Goal: Find specific page/section

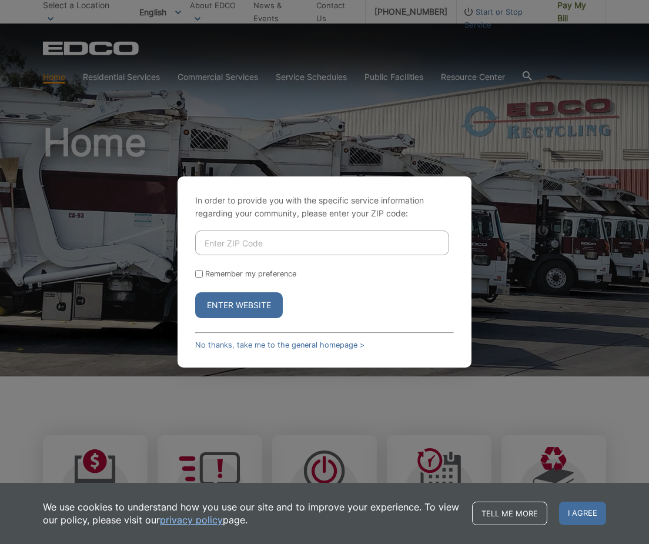
click at [250, 250] on input "Enter ZIP Code" at bounding box center [322, 242] width 254 height 25
drag, startPoint x: 263, startPoint y: 244, endPoint x: 228, endPoint y: 243, distance: 35.3
click at [228, 243] on input "90805-1741" at bounding box center [322, 242] width 254 height 25
type input "90805"
click at [291, 225] on div "In order to provide you with the specific service information regarding your co…" at bounding box center [325, 271] width 294 height 191
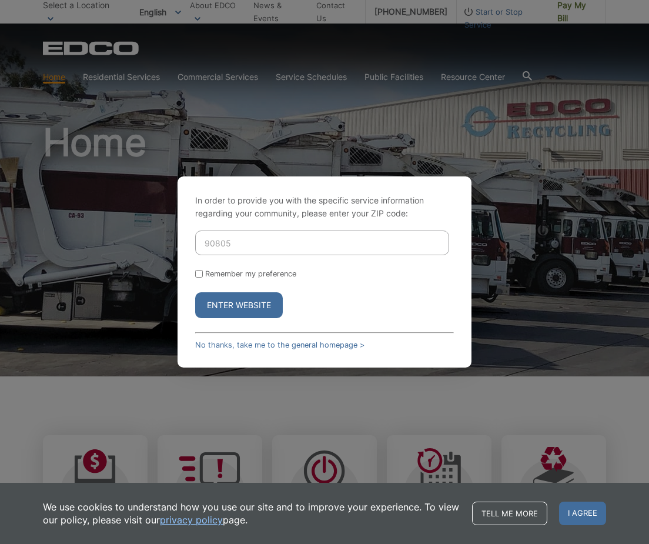
click at [252, 305] on button "Enter Website" at bounding box center [239, 305] width 88 height 26
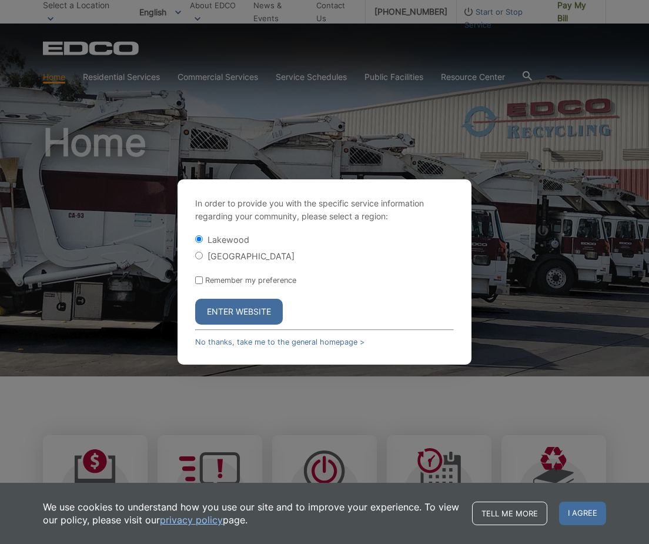
click at [199, 255] on input "[GEOGRAPHIC_DATA]" at bounding box center [199, 256] width 8 height 8
radio input "true"
click at [250, 310] on button "Enter Website" at bounding box center [239, 312] width 88 height 26
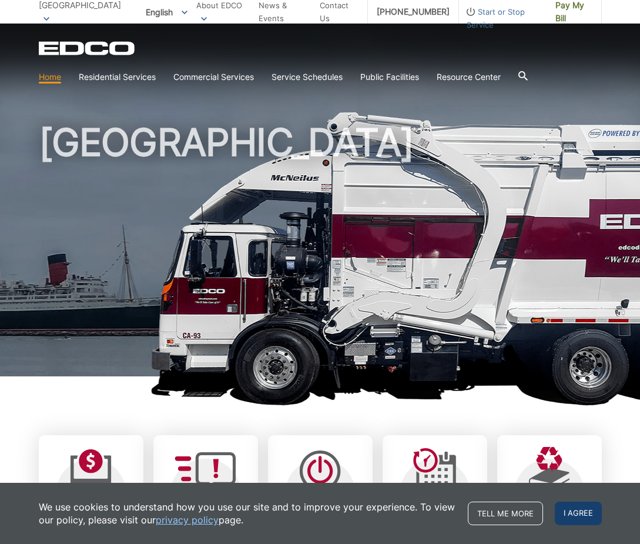
click at [571, 511] on span "I agree" at bounding box center [578, 513] width 47 height 24
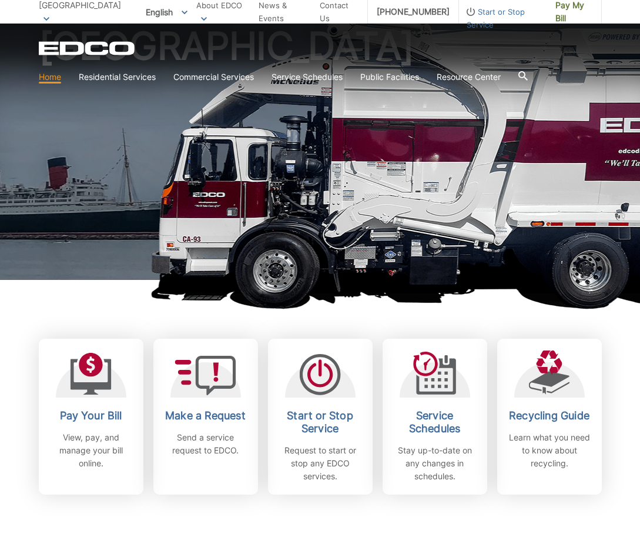
scroll to position [118, 0]
